Goal: Transaction & Acquisition: Download file/media

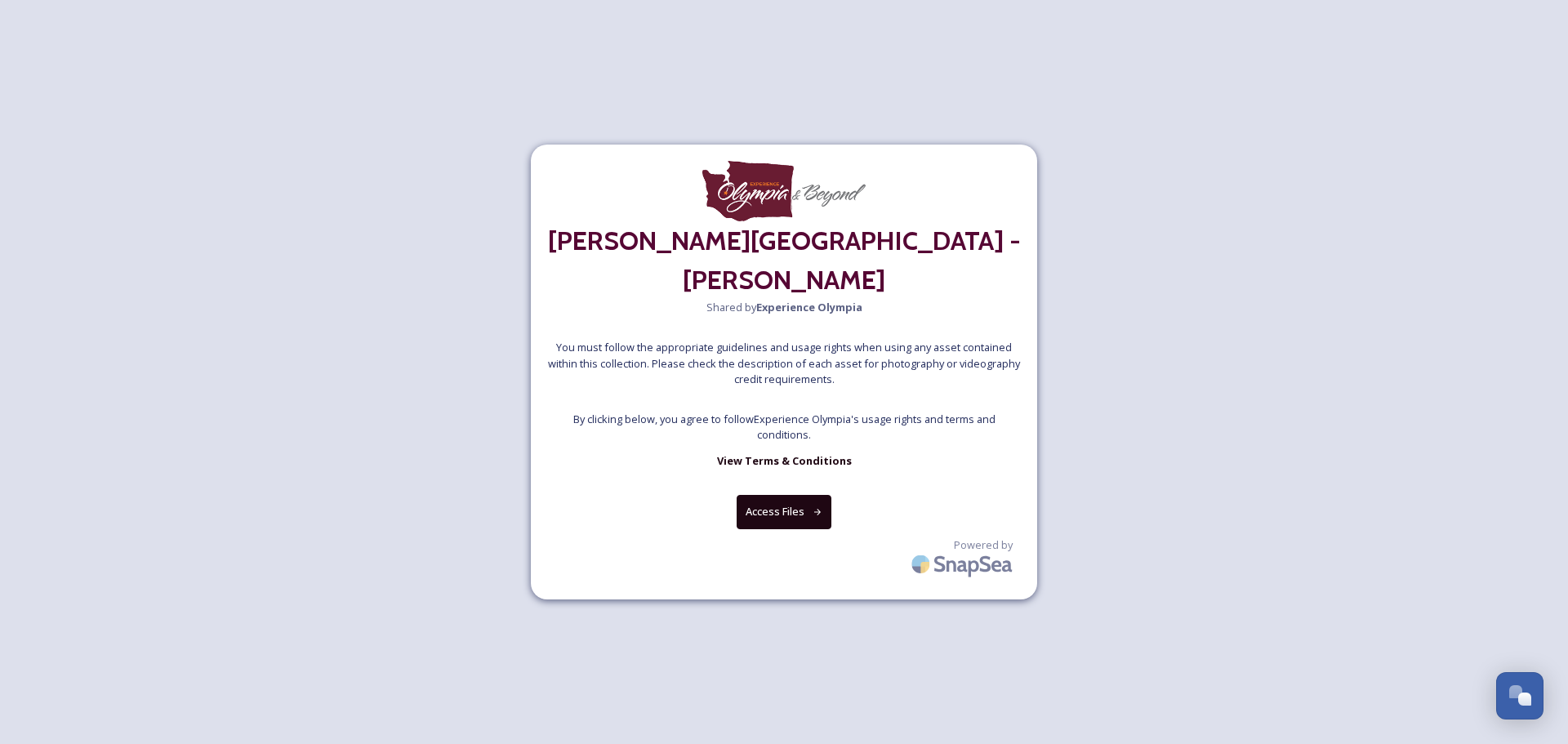
click at [769, 473] on div "[PERSON_NAME][GEOGRAPHIC_DATA] - [PERSON_NAME] Shared by Experience Olympia You…" at bounding box center [784, 371] width 506 height 454
click at [770, 495] on button "Access Files" at bounding box center [784, 511] width 96 height 33
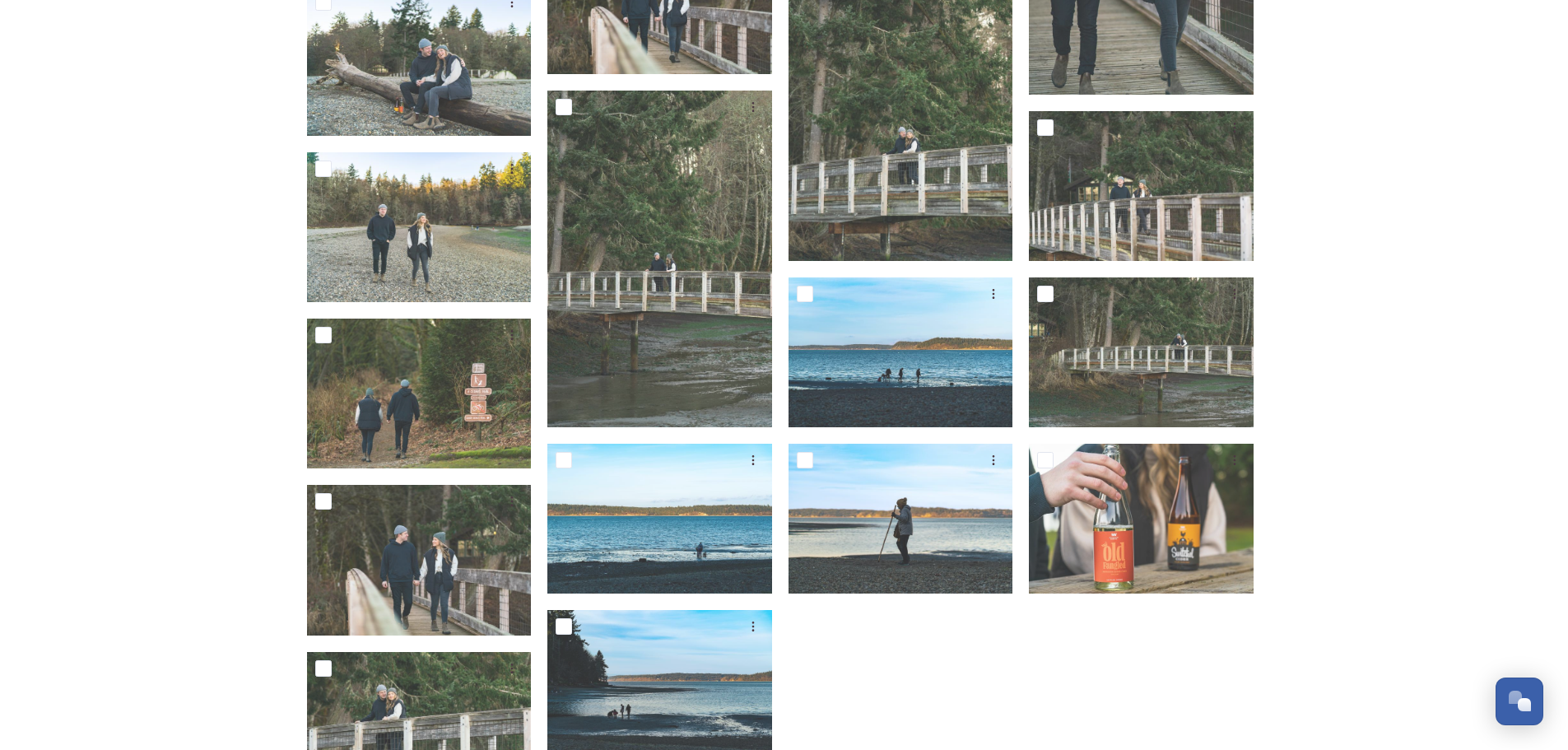
scroll to position [6039, 0]
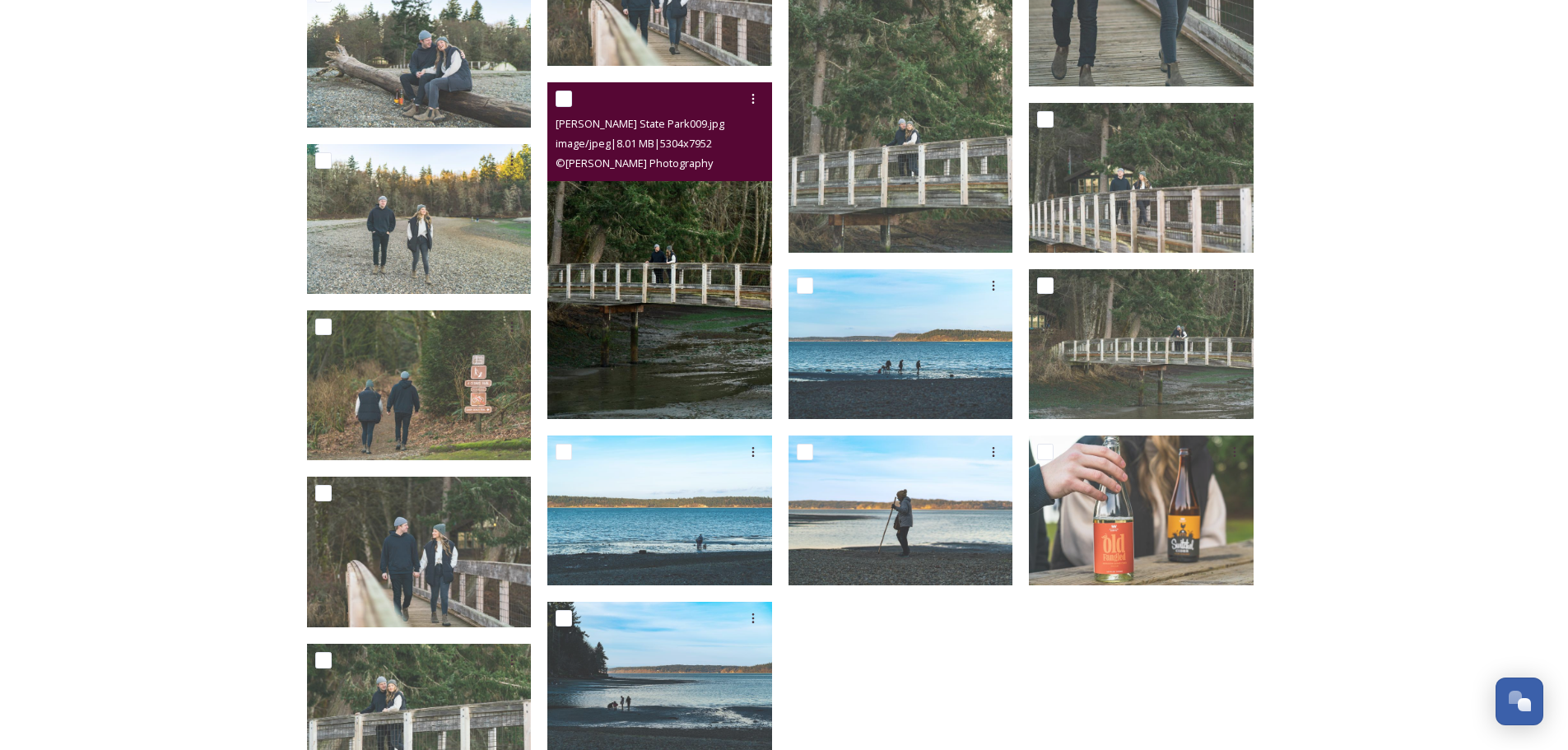
click at [655, 303] on img at bounding box center [660, 251] width 225 height 336
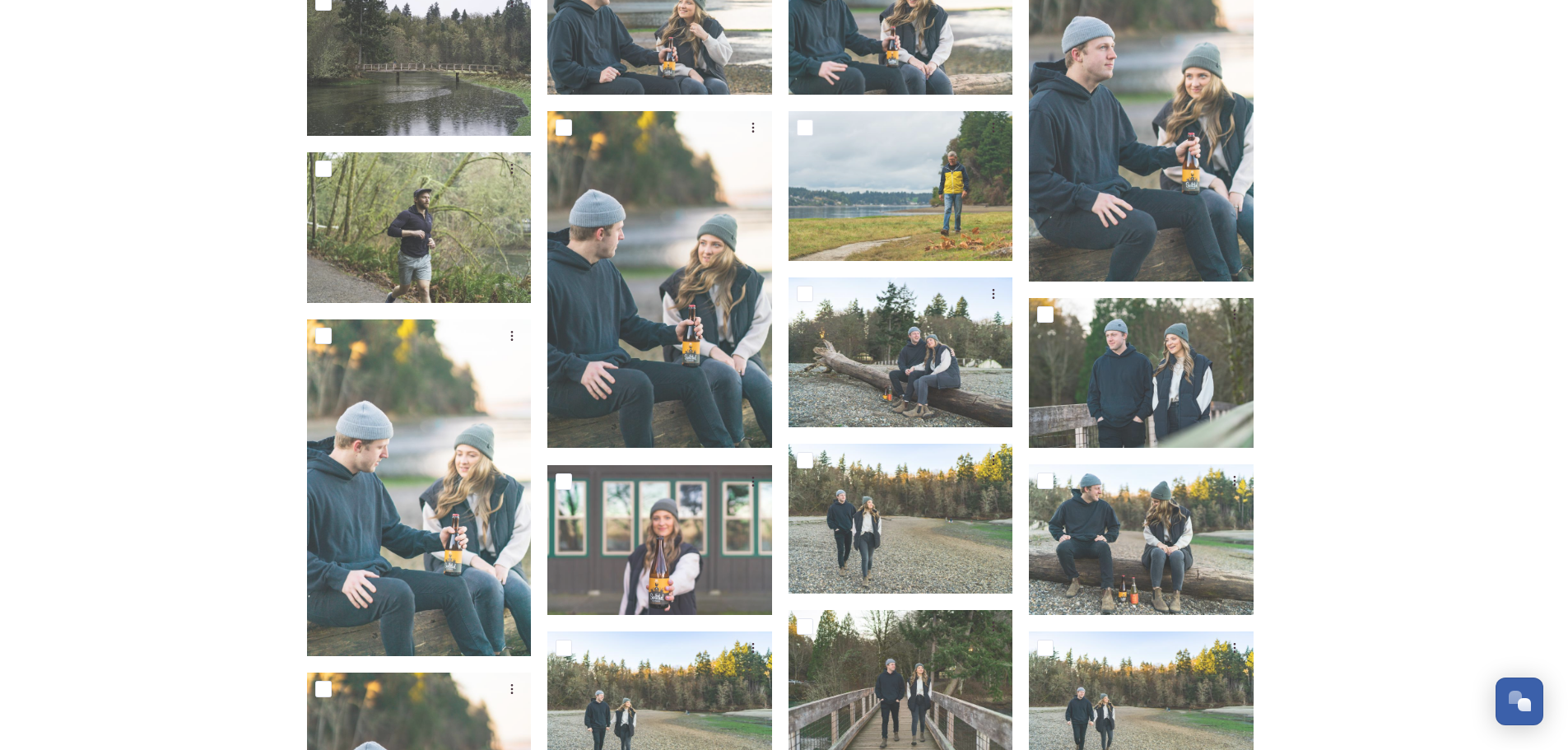
scroll to position [5048, 0]
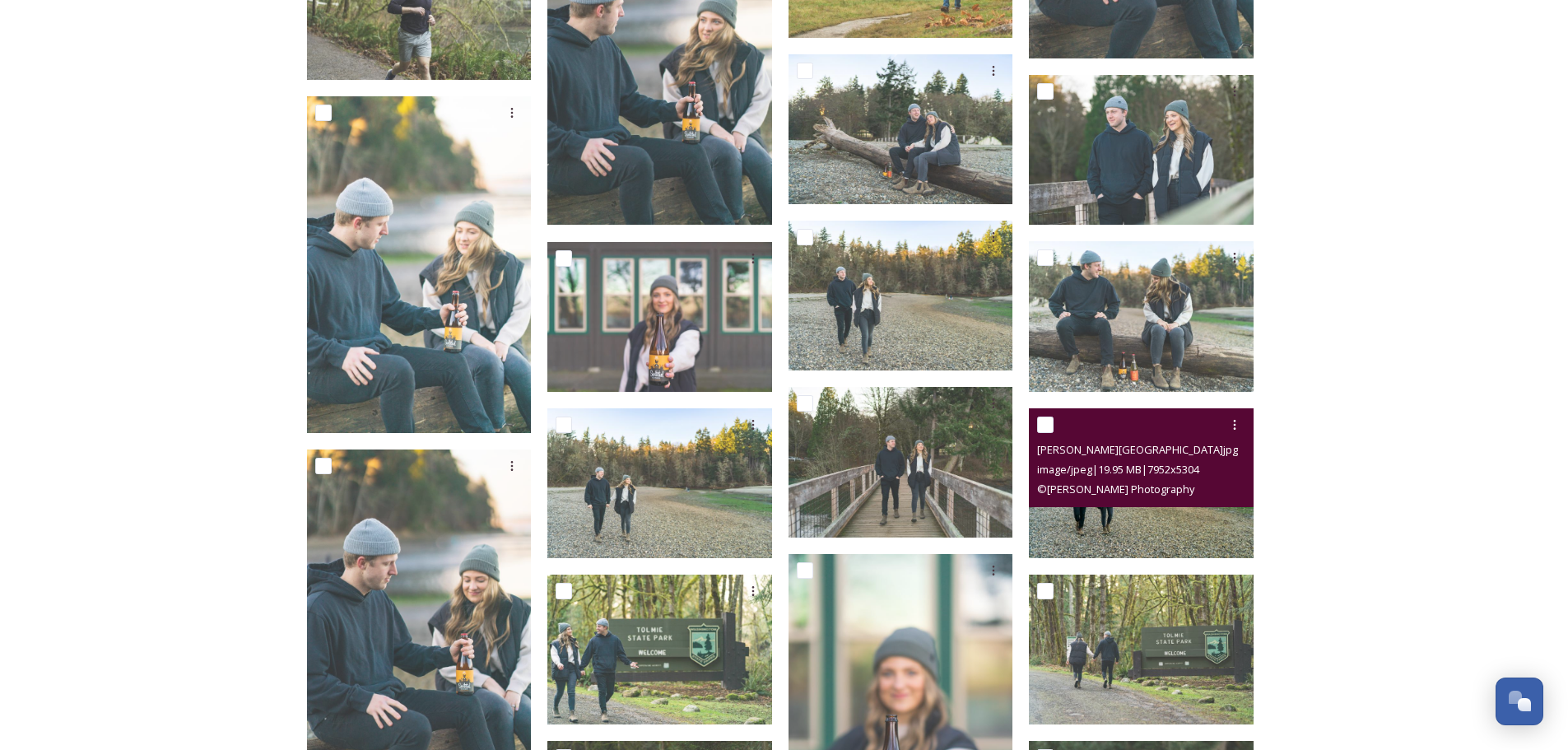
click at [1145, 514] on img at bounding box center [1142, 483] width 225 height 150
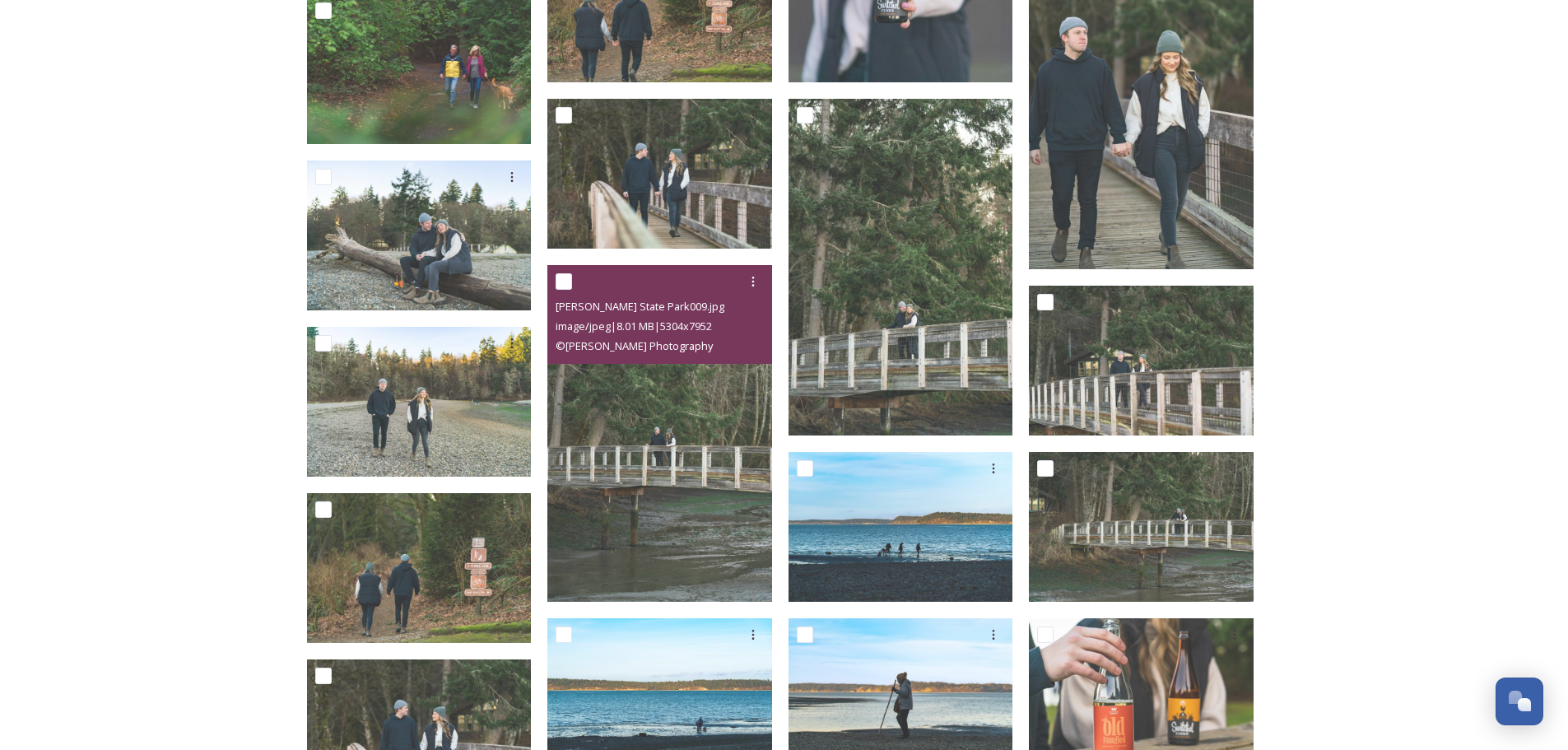
scroll to position [5871, 0]
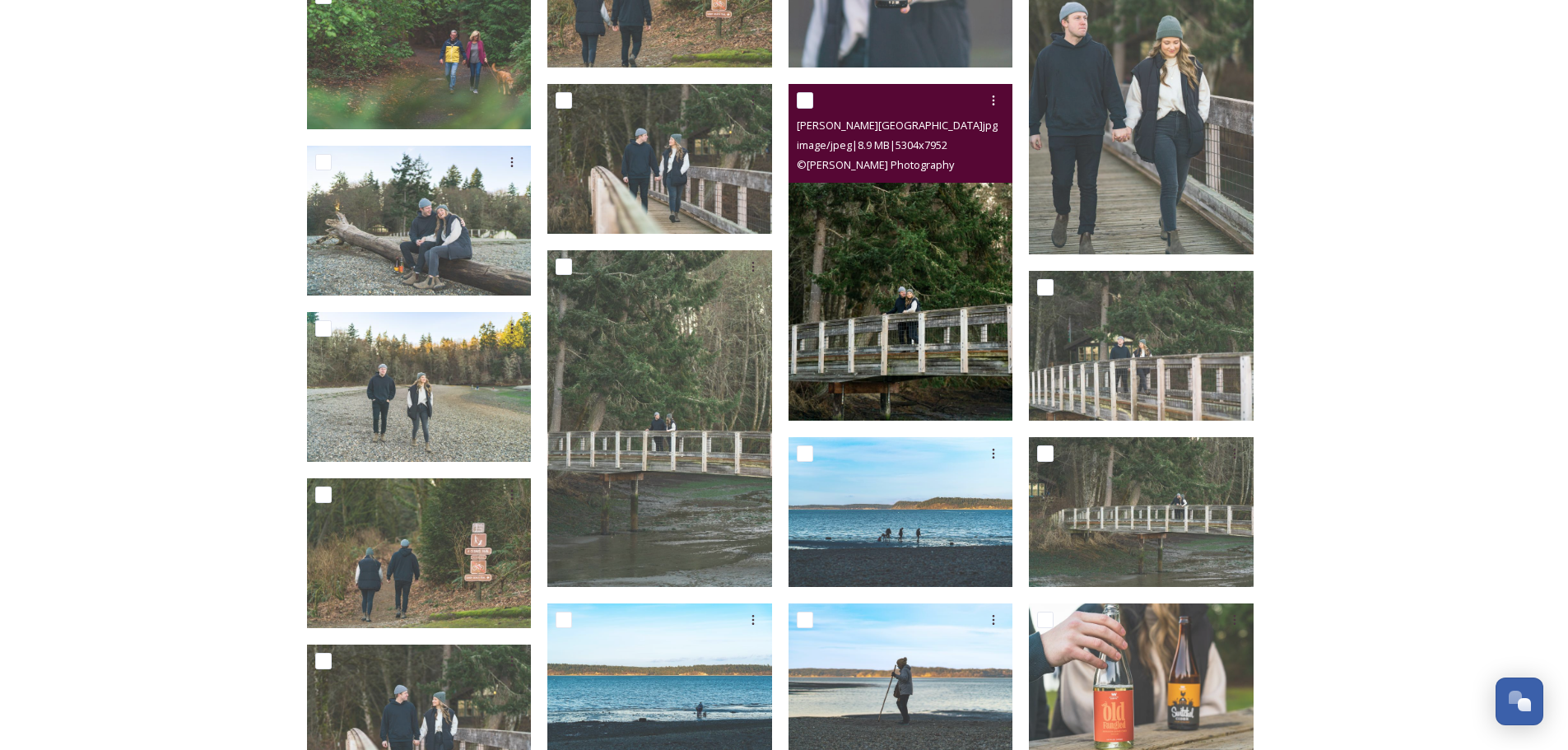
click at [989, 305] on img at bounding box center [901, 252] width 225 height 336
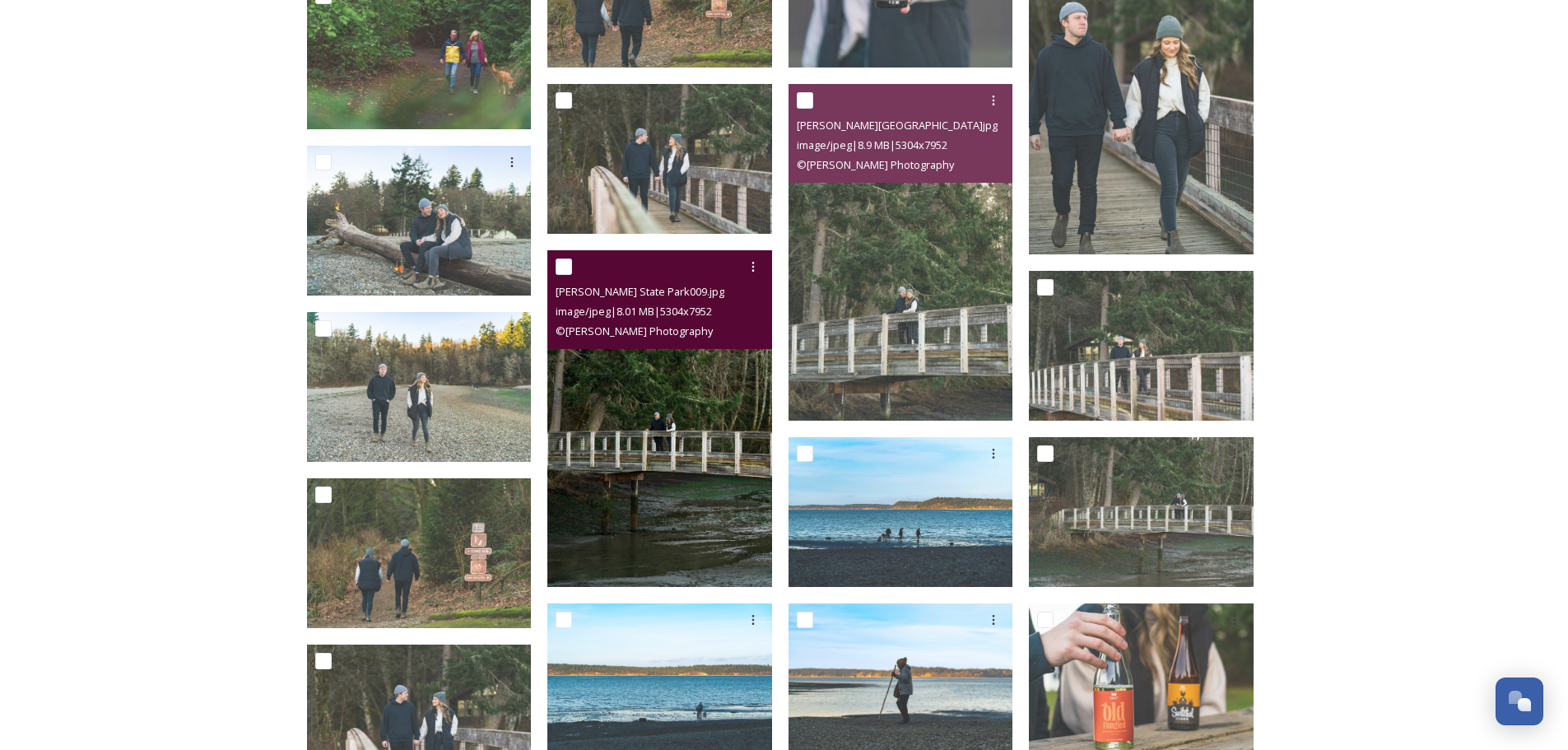
click at [670, 519] on img at bounding box center [660, 418] width 225 height 336
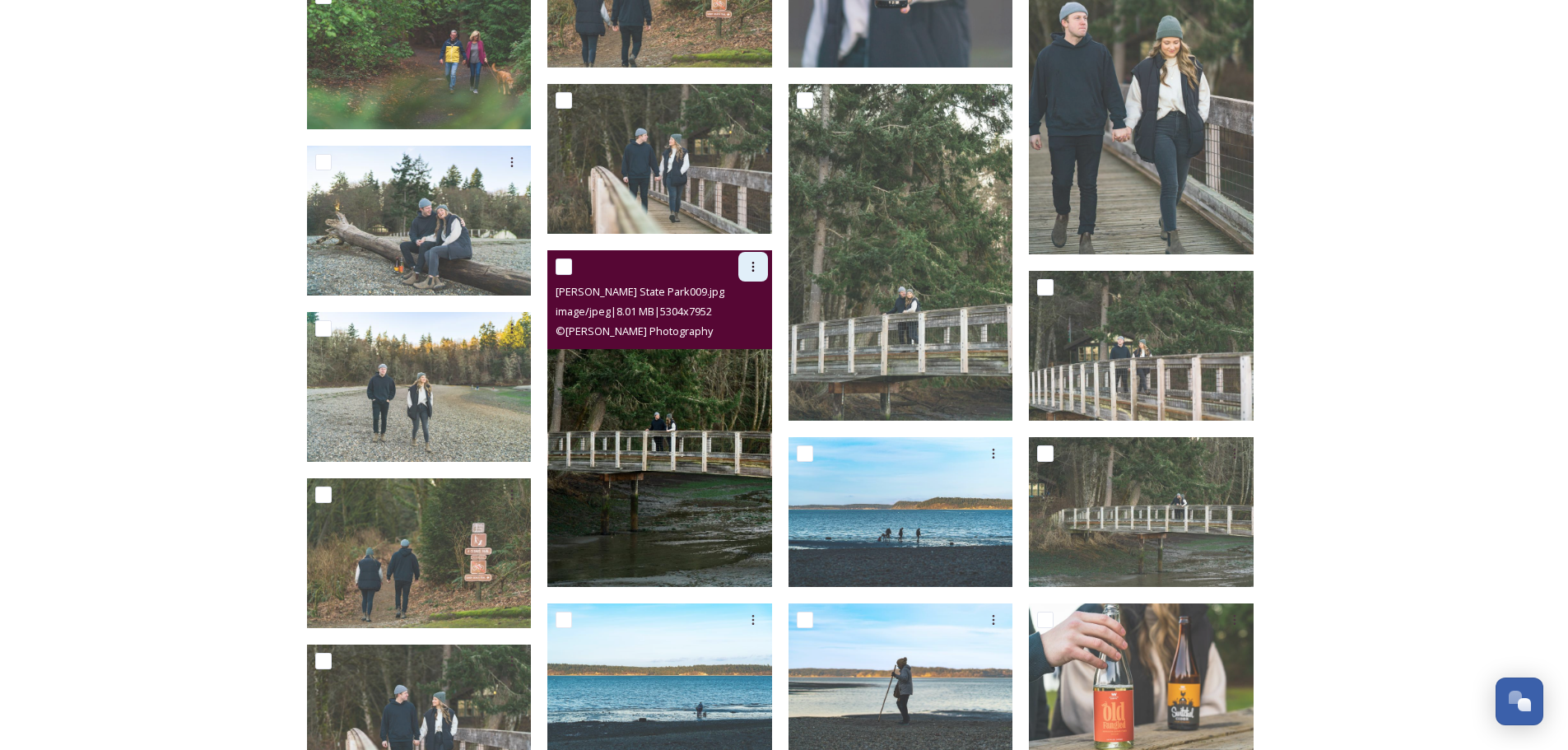
click at [743, 260] on div at bounding box center [753, 266] width 29 height 29
click at [744, 334] on span "Download" at bounding box center [734, 335] width 50 height 16
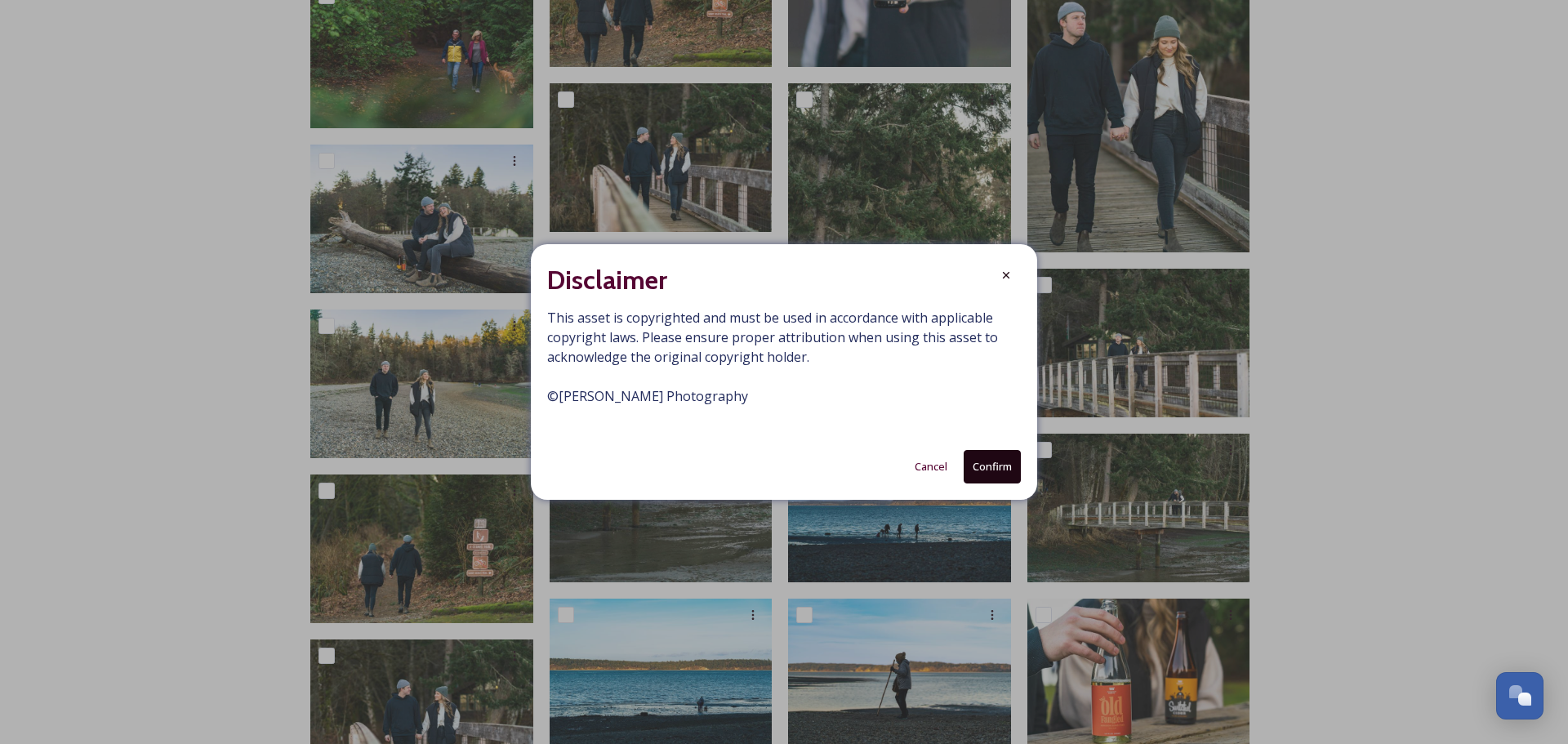
click at [979, 468] on button "Confirm" at bounding box center [992, 466] width 57 height 33
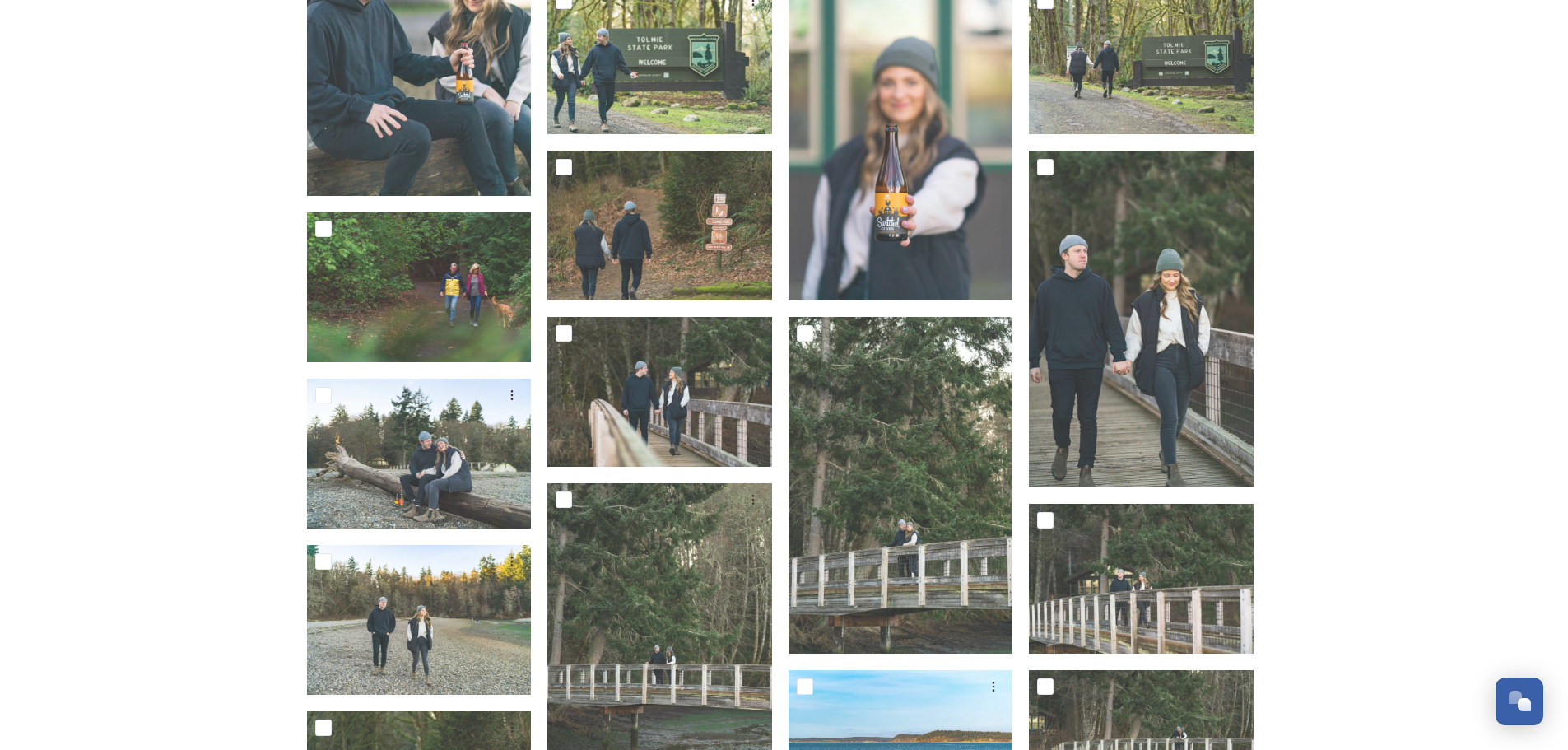
scroll to position [5624, 0]
